Goal: Navigation & Orientation: Find specific page/section

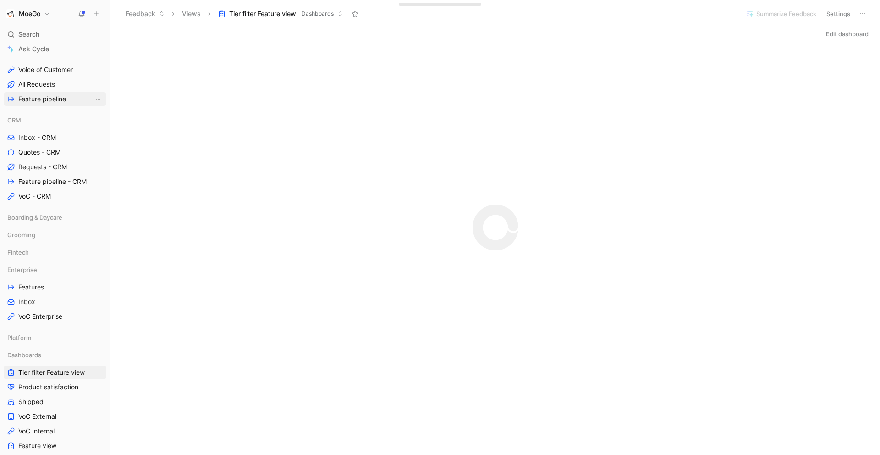
scroll to position [254, 0]
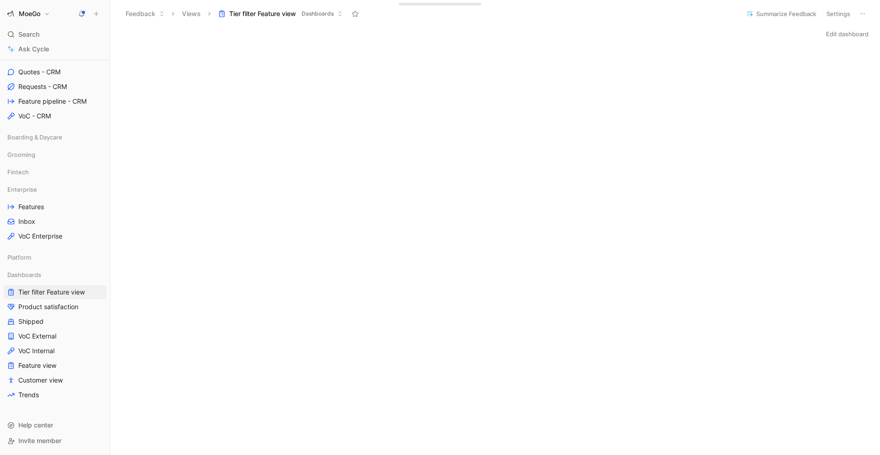
click at [398, 37] on div "Edit dashboard" at bounding box center [494, 33] width 769 height 13
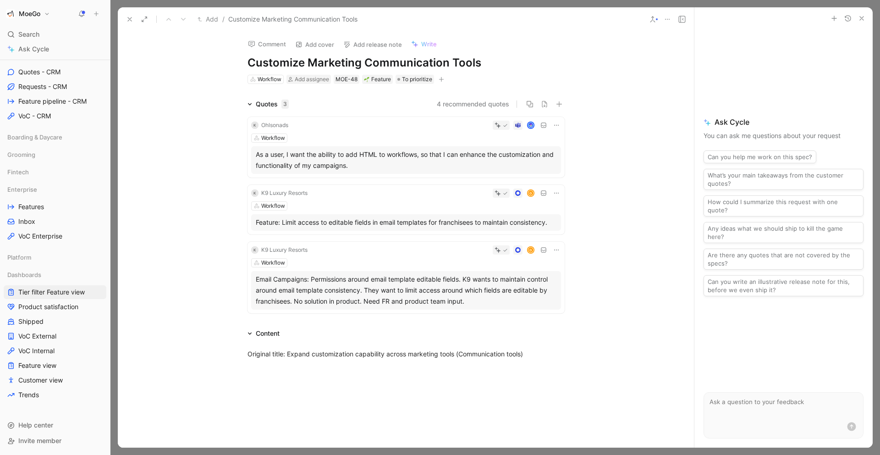
click at [130, 16] on icon at bounding box center [129, 19] width 7 height 7
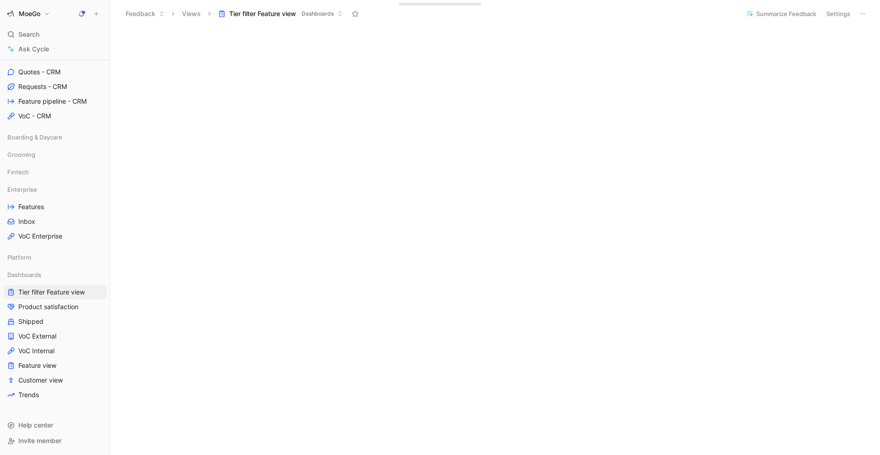
scroll to position [147, 0]
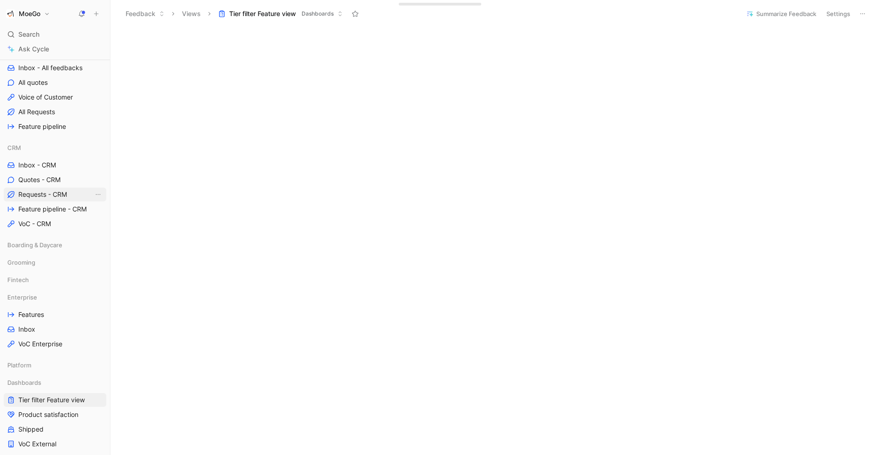
click at [39, 192] on span "Requests - CRM" at bounding box center [42, 194] width 49 height 9
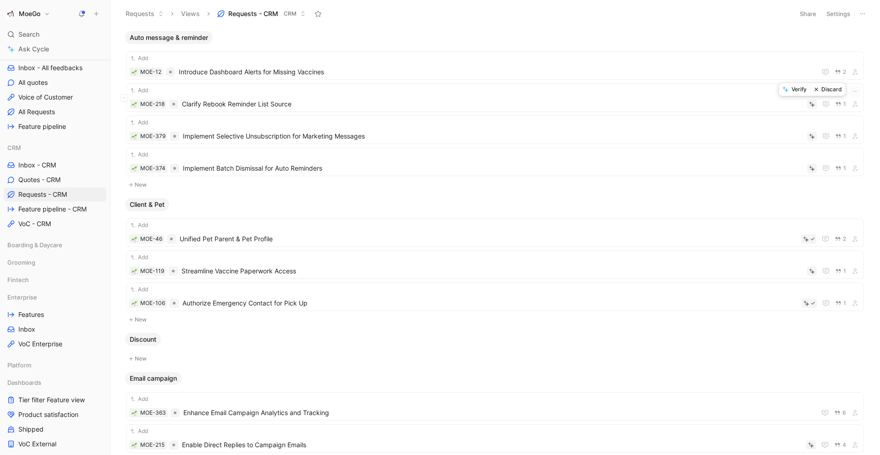
click at [791, 88] on button "Verify" at bounding box center [795, 89] width 32 height 13
click at [810, 101] on div at bounding box center [808, 103] width 15 height 9
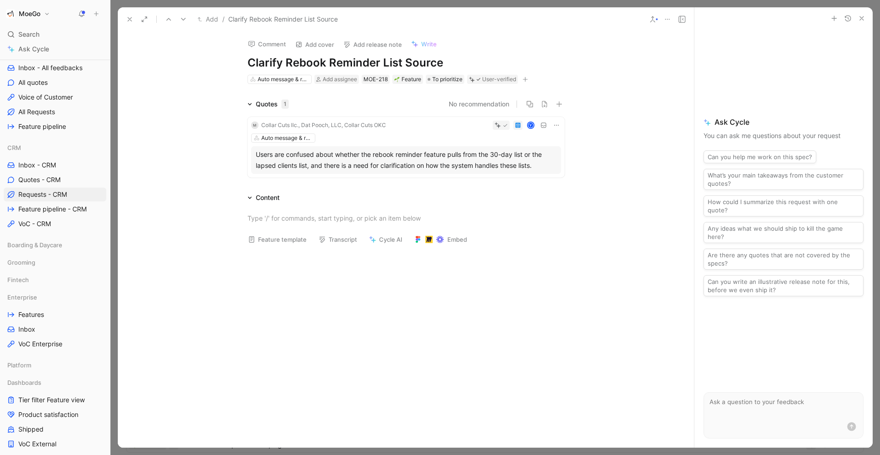
click at [503, 124] on icon at bounding box center [505, 125] width 5 height 5
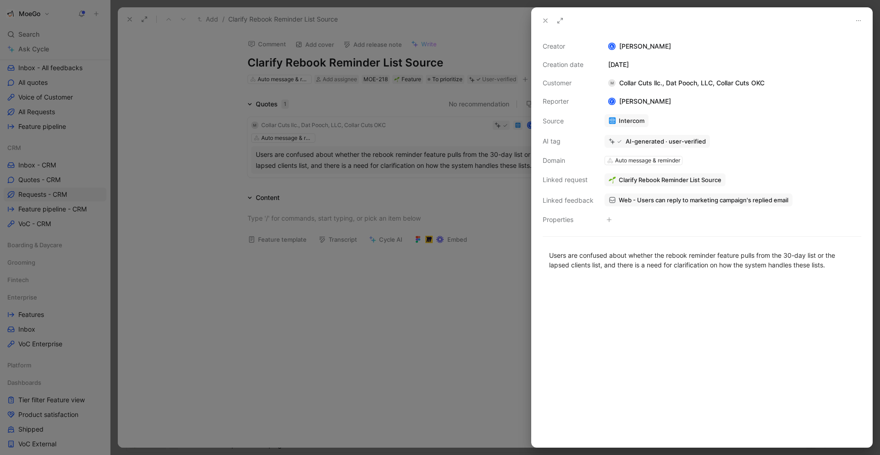
click at [641, 142] on div "AI-generated · user-verified" at bounding box center [665, 141] width 80 height 8
click at [546, 21] on icon at bounding box center [545, 20] width 7 height 7
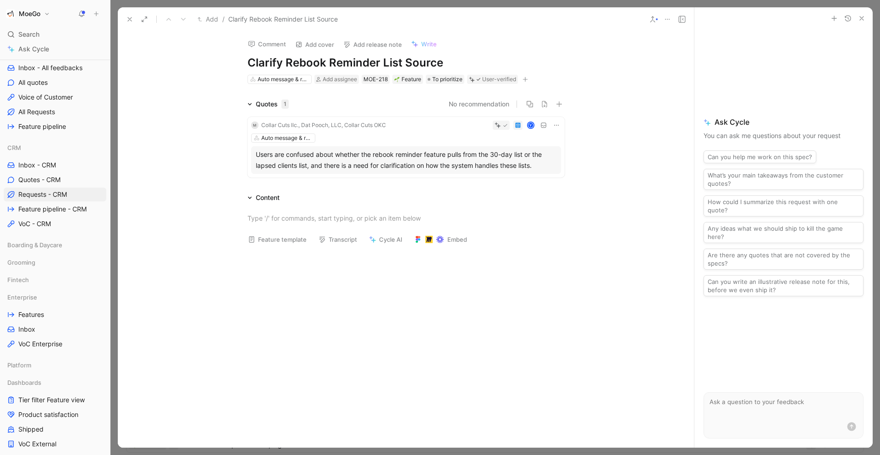
click at [500, 124] on div at bounding box center [500, 125] width 13 height 6
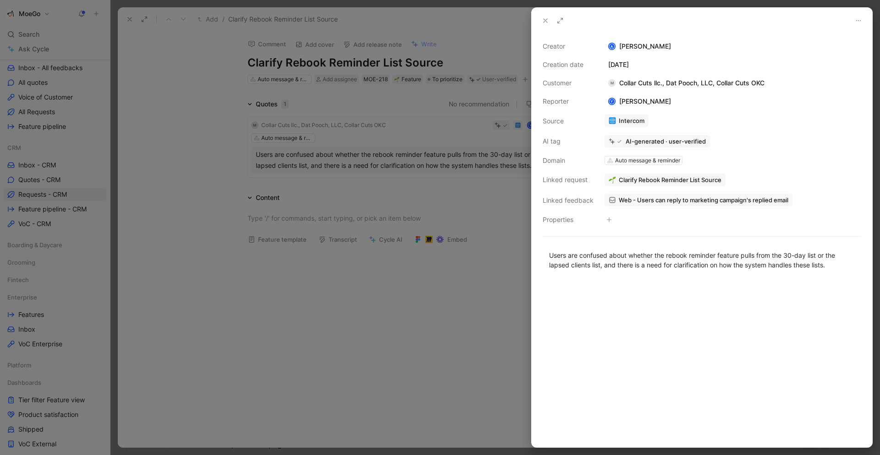
click at [545, 20] on use at bounding box center [545, 21] width 4 height 4
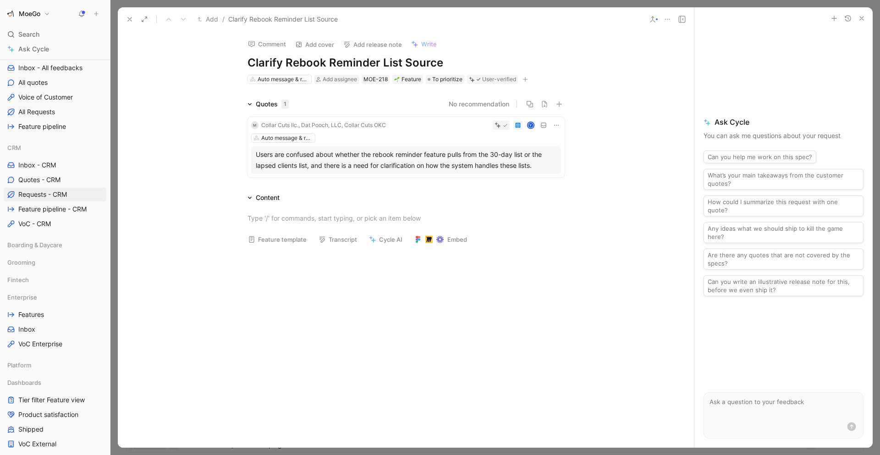
click at [861, 15] on icon "button" at bounding box center [861, 18] width 7 height 7
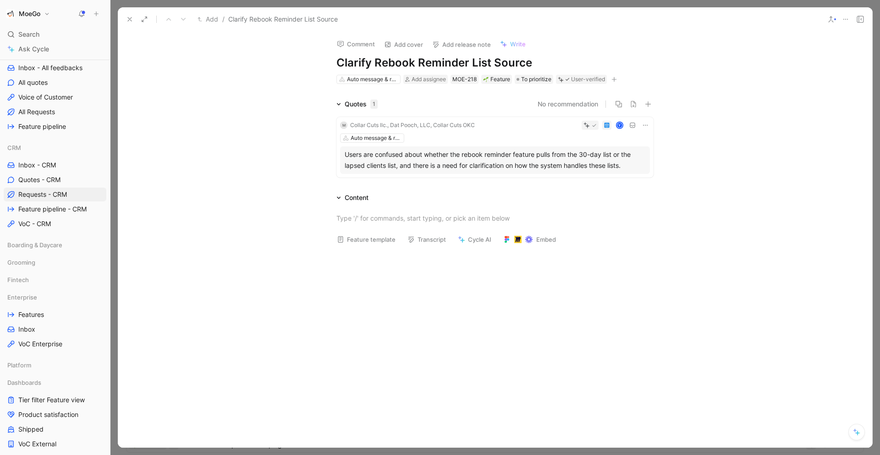
click at [129, 19] on use at bounding box center [130, 19] width 4 height 4
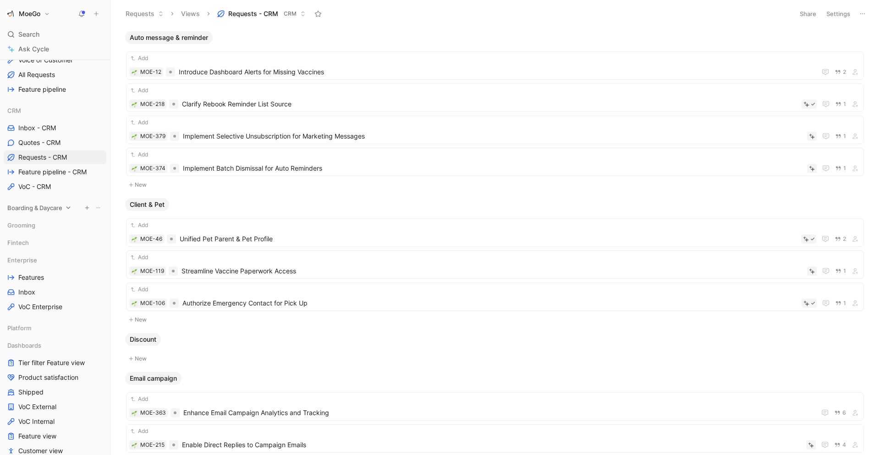
scroll to position [215, 0]
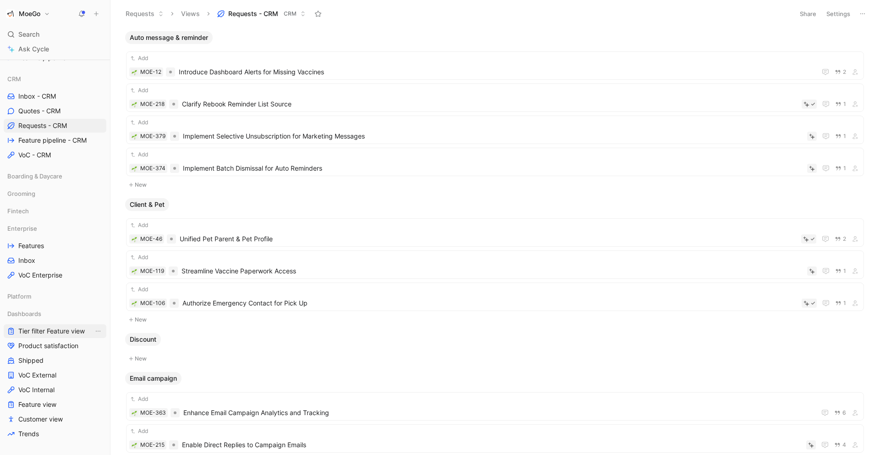
click at [58, 329] on span "Tier filter Feature view" at bounding box center [51, 330] width 66 height 9
